Goal: Navigation & Orientation: Find specific page/section

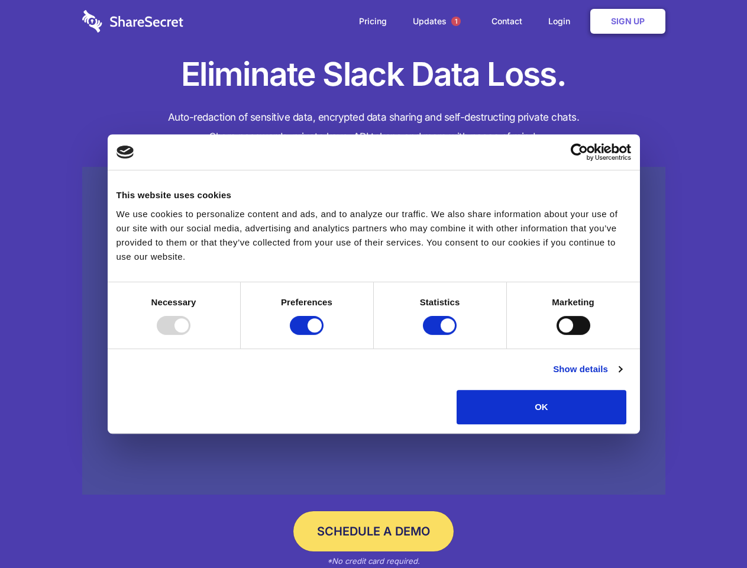
click at [191, 335] on div at bounding box center [174, 325] width 34 height 19
click at [324, 335] on input "Preferences" at bounding box center [307, 325] width 34 height 19
checkbox input "false"
click at [441, 335] on input "Statistics" at bounding box center [440, 325] width 34 height 19
checkbox input "false"
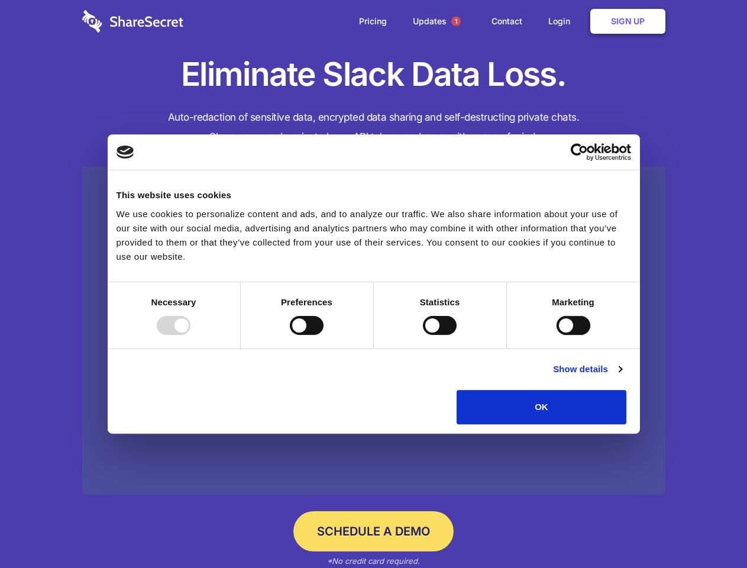
click at [557, 335] on input "Marketing" at bounding box center [574, 325] width 34 height 19
checkbox input "true"
click at [622, 376] on link "Show details" at bounding box center [587, 369] width 69 height 14
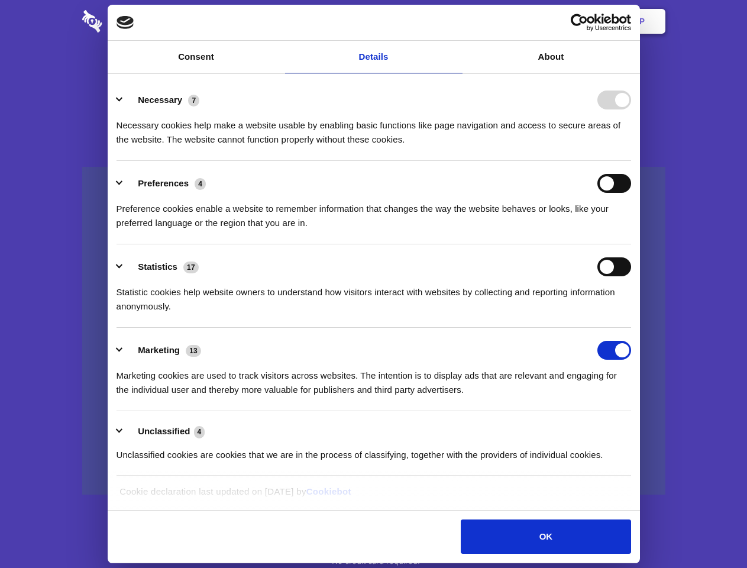
click at [631, 230] on div "Preferences 4 Preference cookies enable a website to remember information that …" at bounding box center [374, 202] width 515 height 56
click at [456, 21] on span "1" at bounding box center [456, 21] width 9 height 9
